Goal: Information Seeking & Learning: Compare options

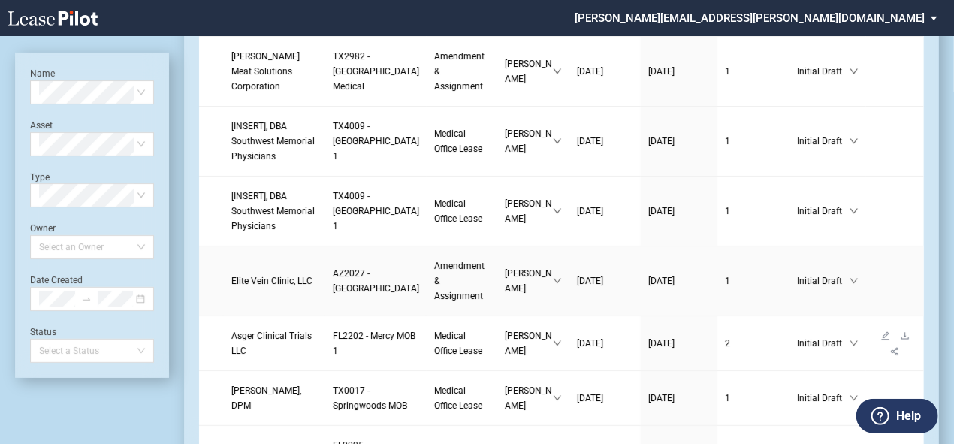
scroll to position [120, 0]
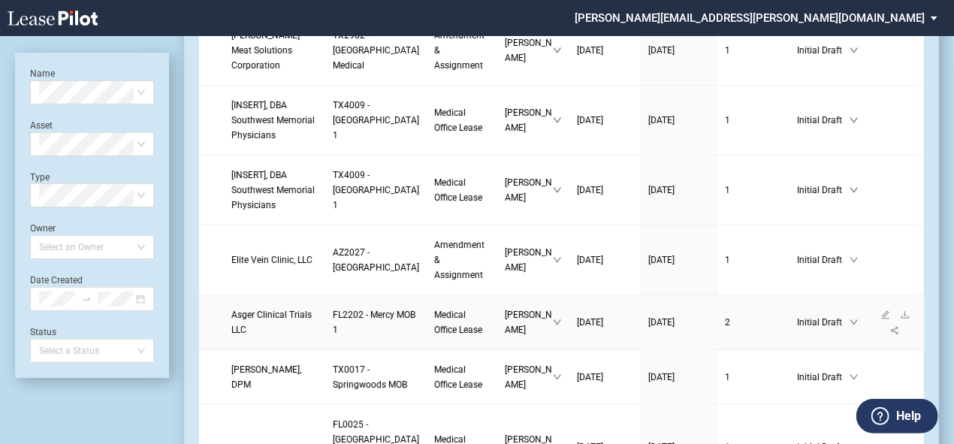
click at [256, 335] on span "Asger Clinical Trials LLC" at bounding box center [271, 323] width 80 height 26
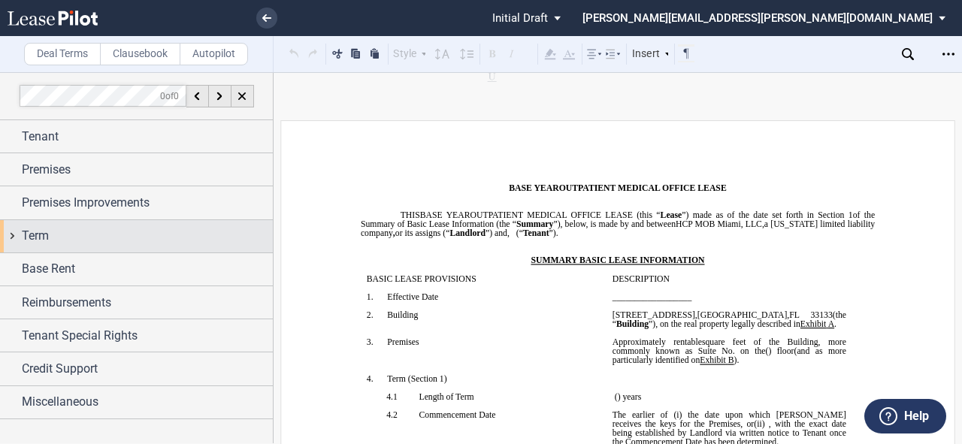
click at [15, 238] on div "Term" at bounding box center [136, 236] width 273 height 32
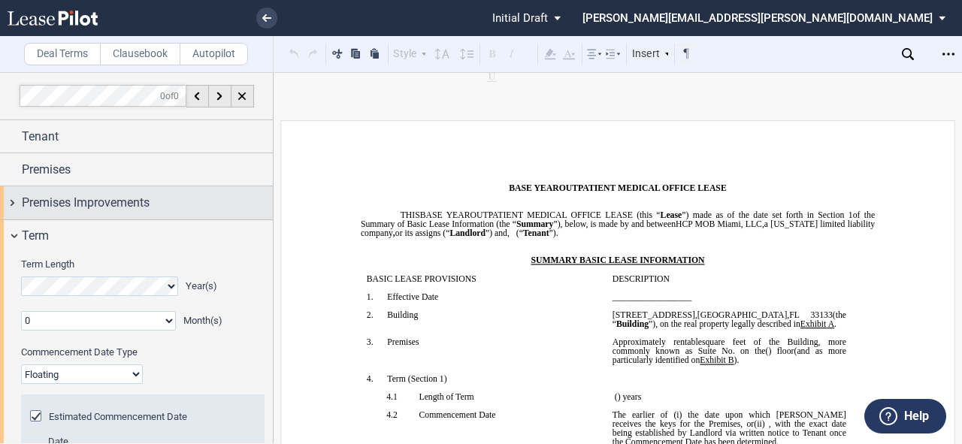
click at [9, 203] on div "Premises Improvements" at bounding box center [136, 202] width 273 height 32
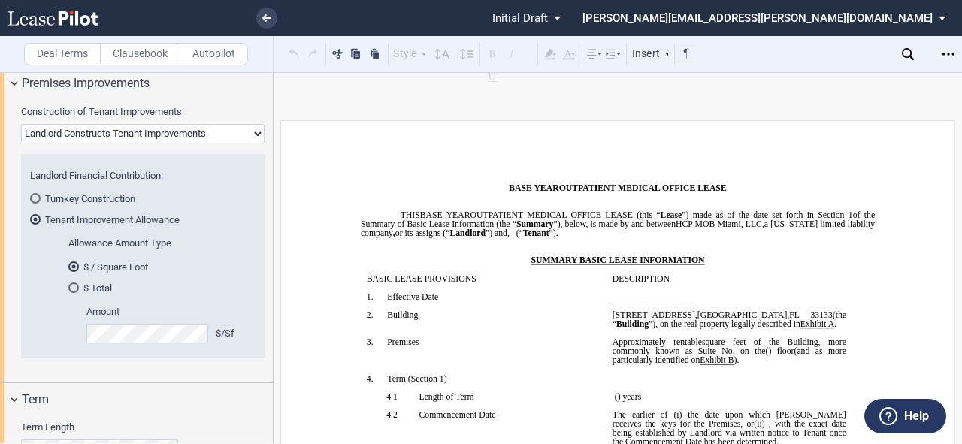
scroll to position [120, 0]
click at [72, 285] on div "$ Total" at bounding box center [73, 287] width 11 height 11
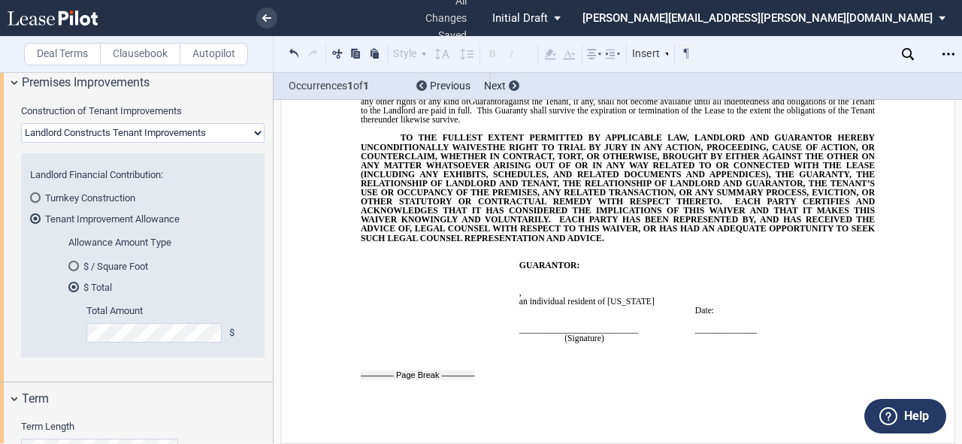
scroll to position [17811, 0]
click at [945, 57] on icon "Open Lease options menu" at bounding box center [948, 54] width 12 height 12
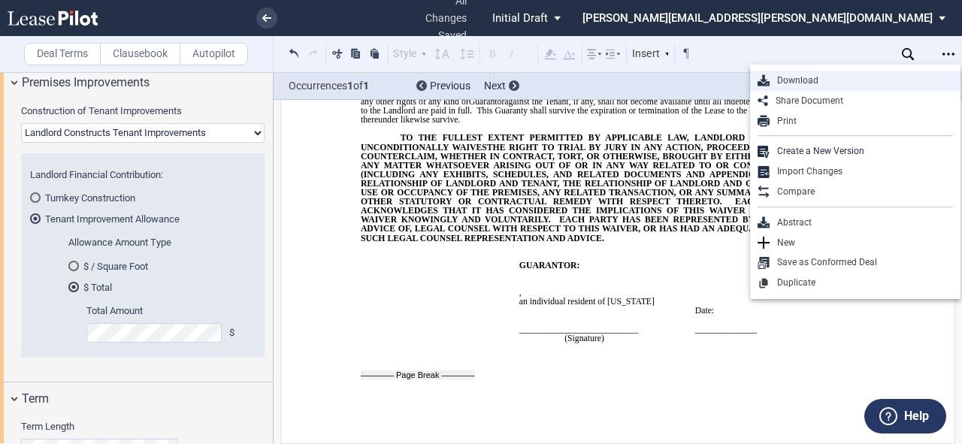
click at [838, 77] on div "Download" at bounding box center [860, 80] width 183 height 13
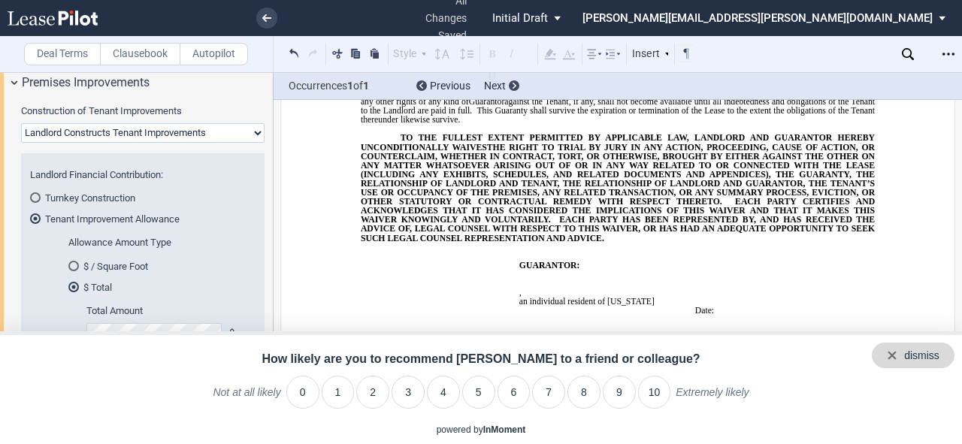
click at [944, 355] on div "dismiss" at bounding box center [912, 356] width 83 height 26
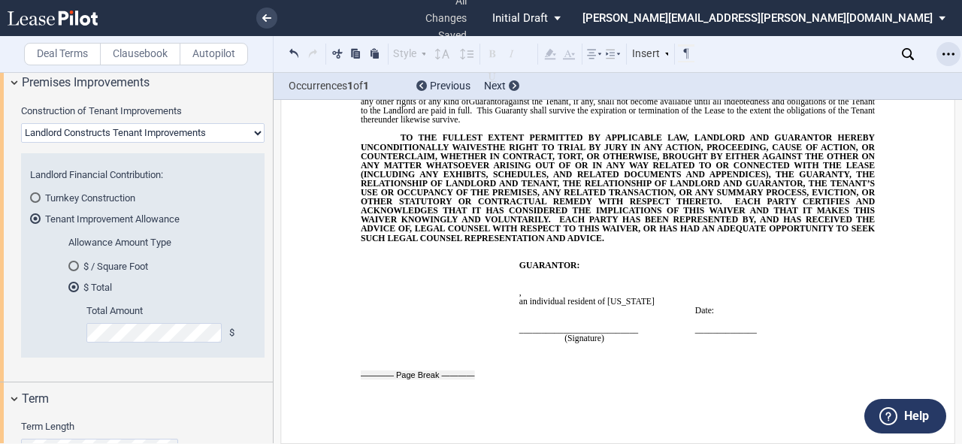
click at [947, 52] on icon "Open Lease options menu" at bounding box center [948, 54] width 12 height 12
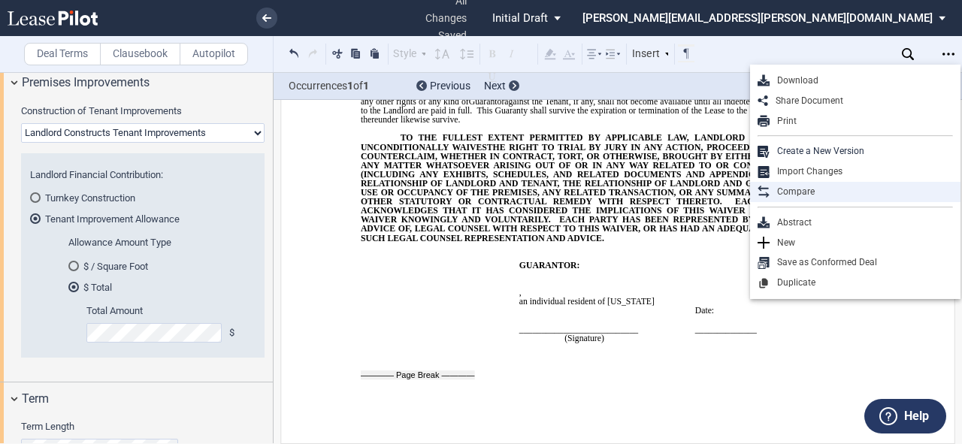
click at [819, 189] on div "Compare" at bounding box center [860, 192] width 183 height 13
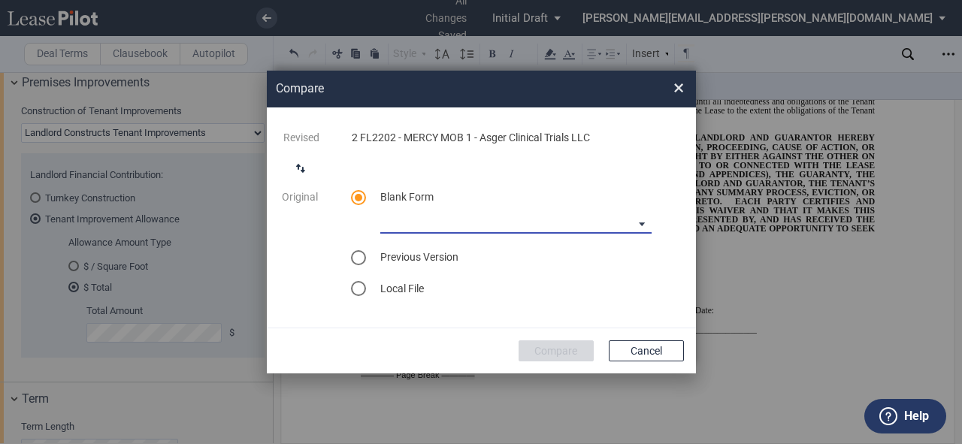
click at [634, 224] on md-select "Medical Office Lease Blank Form Medical Office Lease Blank Form - Base Year Med…" at bounding box center [515, 222] width 271 height 23
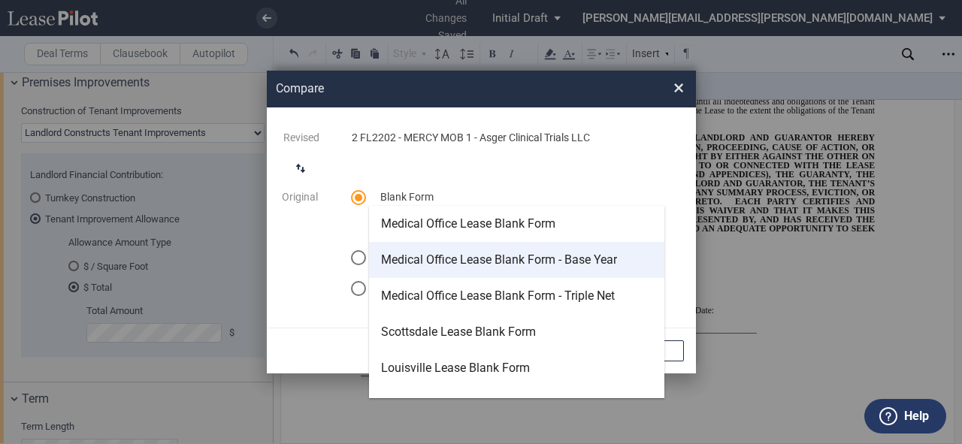
click at [503, 256] on div "Medical Office Lease Blank Form - Base Year" at bounding box center [499, 260] width 236 height 17
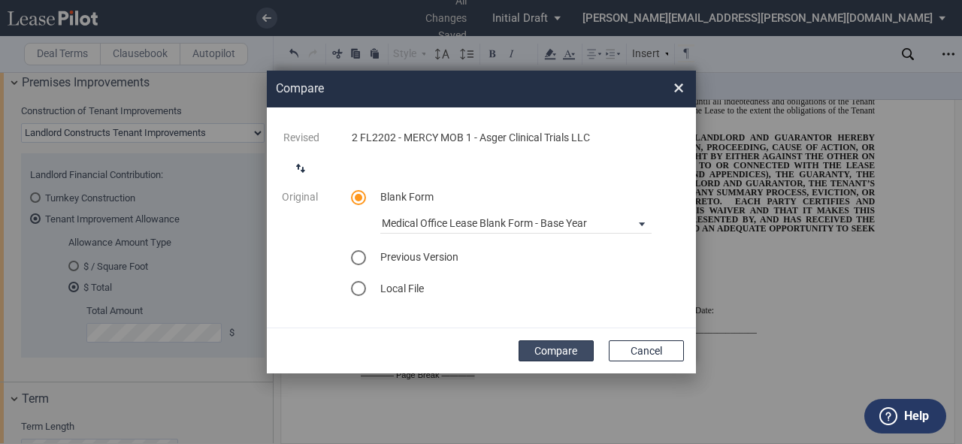
click at [563, 356] on button "Compare" at bounding box center [555, 350] width 75 height 21
